Goal: Transaction & Acquisition: Purchase product/service

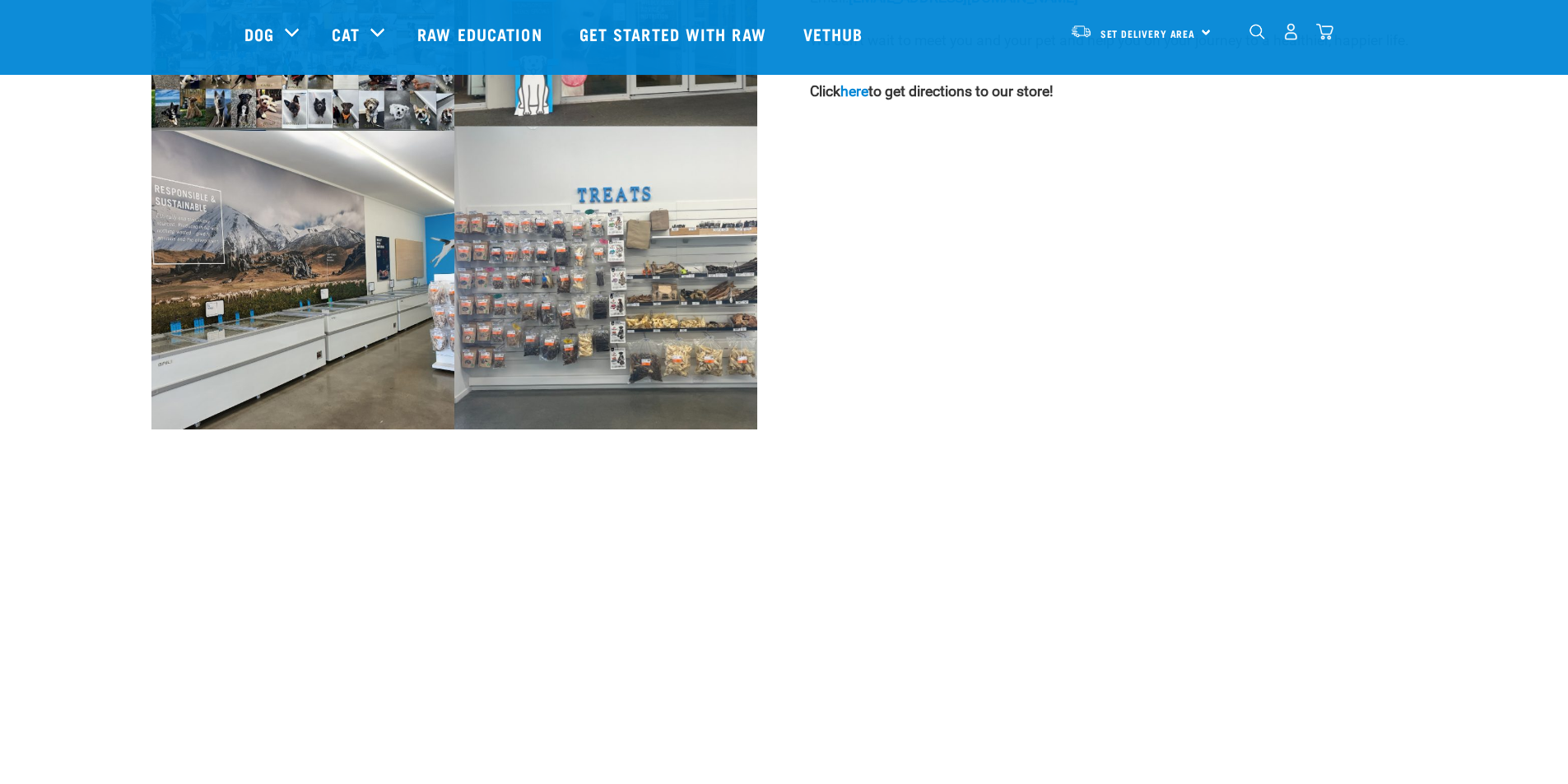
scroll to position [1233, 0]
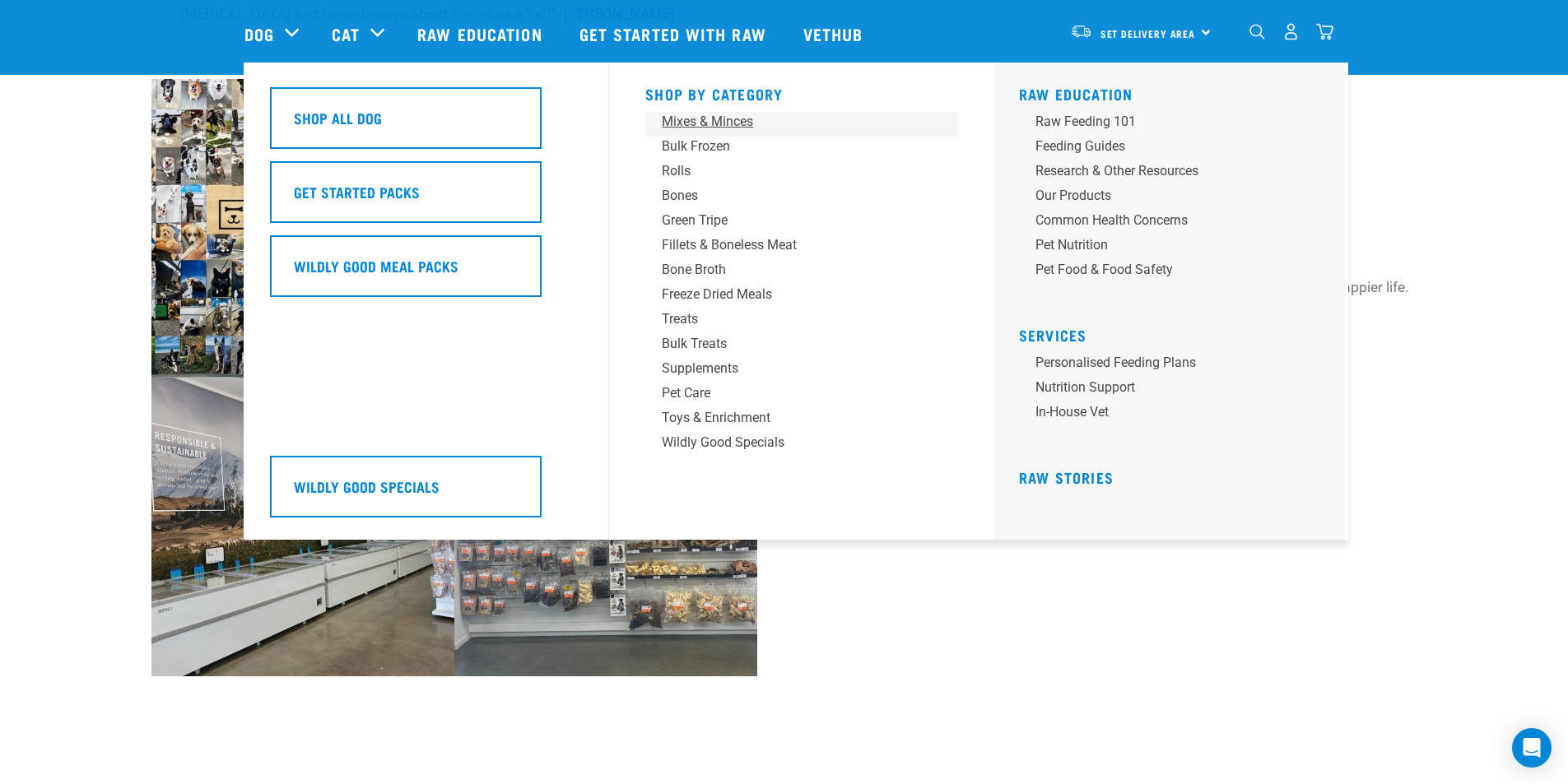
click at [725, 122] on div "Mixes & Minces" at bounding box center [790, 122] width 257 height 20
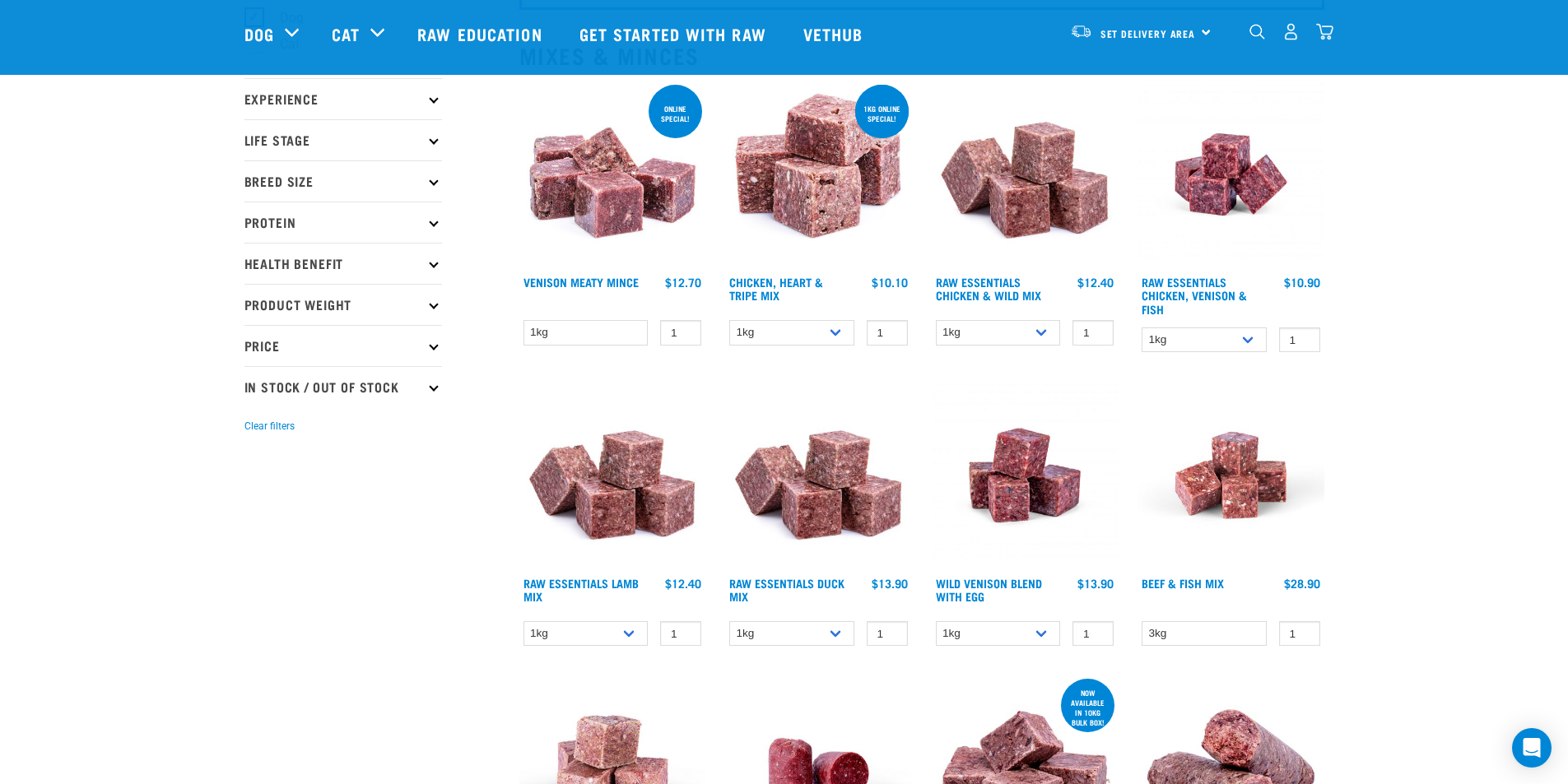
scroll to position [247, 0]
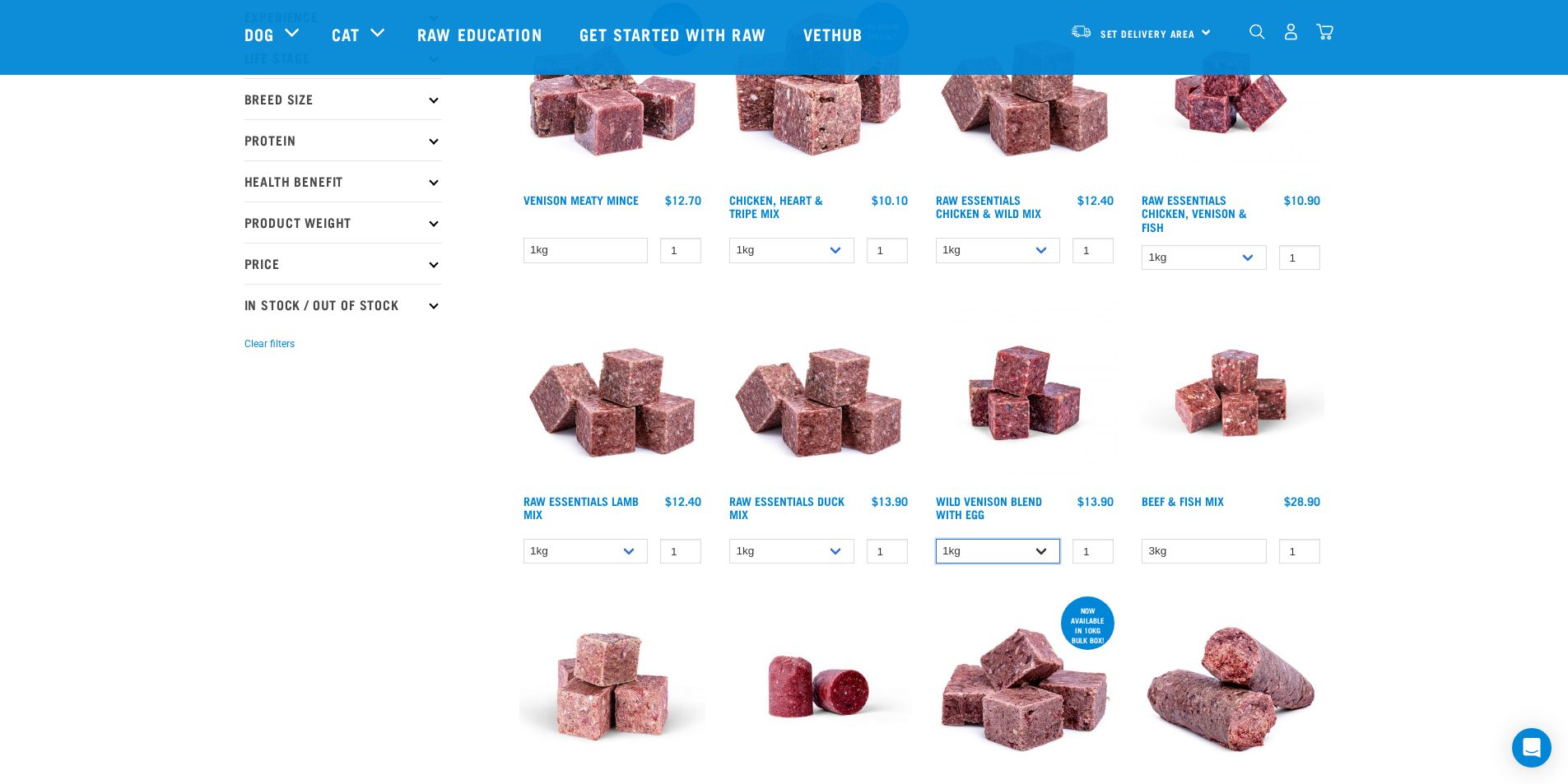
click at [1049, 558] on select "1kg 3kg Bulk (10kg)" at bounding box center [999, 551] width 126 height 26
click at [936, 539] on select "1kg 3kg Bulk (10kg)" at bounding box center [999, 551] width 126 height 26
click at [1033, 552] on select "1kg 3kg Bulk (10kg)" at bounding box center [999, 551] width 126 height 26
select select "33465"
click at [936, 539] on select "1kg 3kg Bulk (10kg)" at bounding box center [999, 551] width 126 height 26
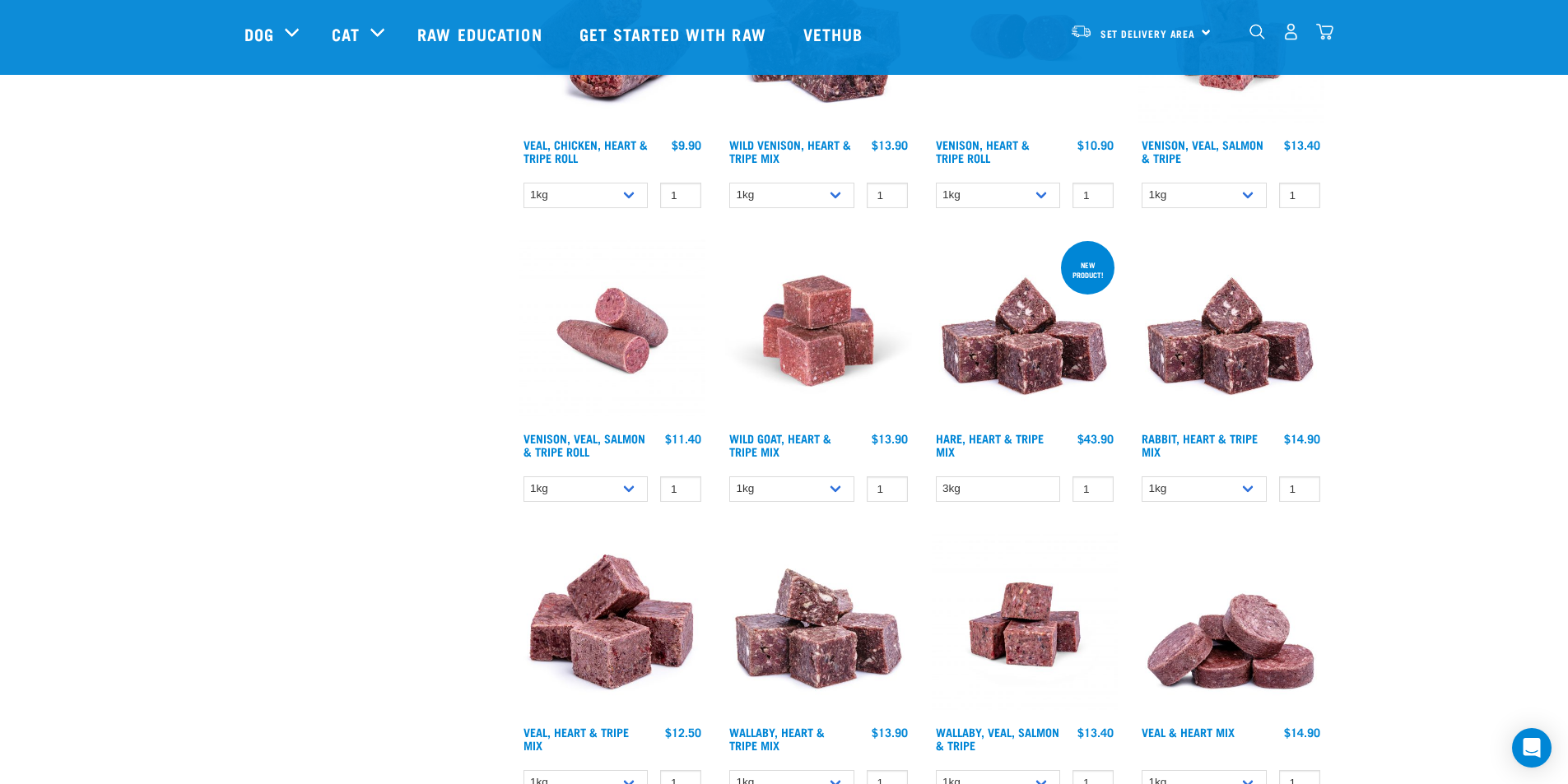
scroll to position [1481, 0]
